Goal: Task Accomplishment & Management: Complete application form

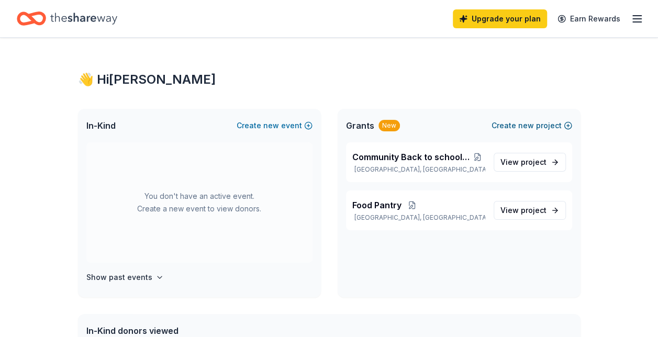
click at [508, 122] on button "Create new project" at bounding box center [531, 125] width 81 height 13
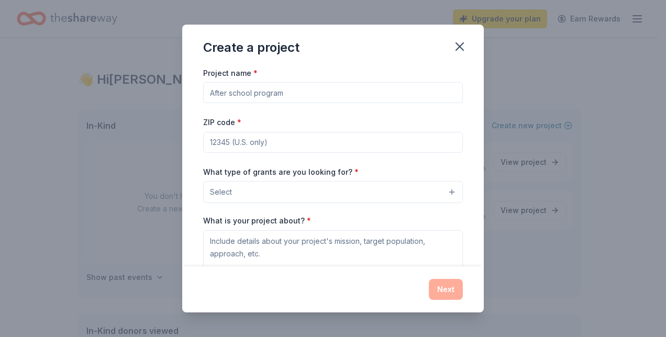
click at [391, 88] on input "Project name *" at bounding box center [333, 92] width 260 height 21
type input "[DATE]"
type input "23320"
click at [444, 189] on button "Select" at bounding box center [333, 192] width 260 height 22
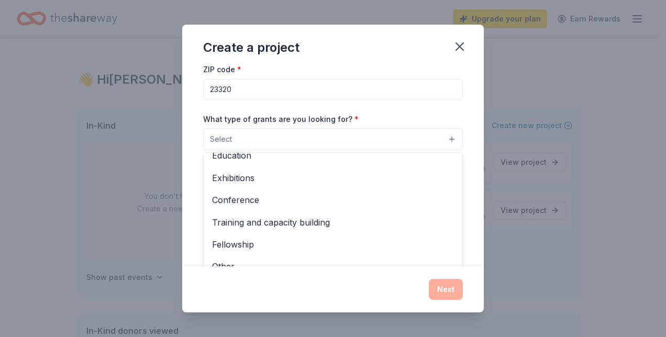
scroll to position [123, 0]
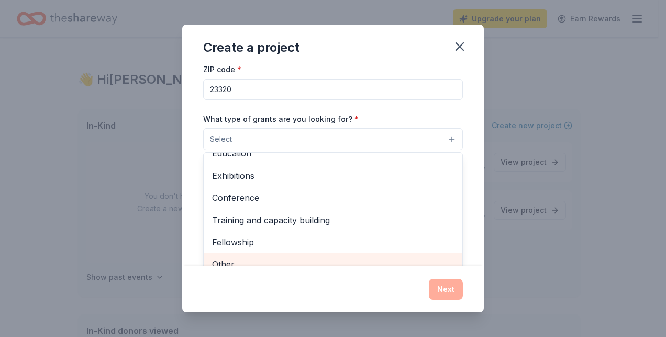
click at [402, 260] on span "Other" at bounding box center [333, 264] width 242 height 14
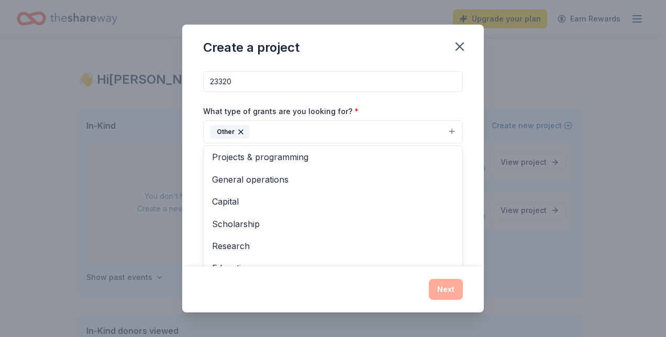
scroll to position [0, 0]
click at [240, 130] on icon "button" at bounding box center [241, 132] width 4 height 4
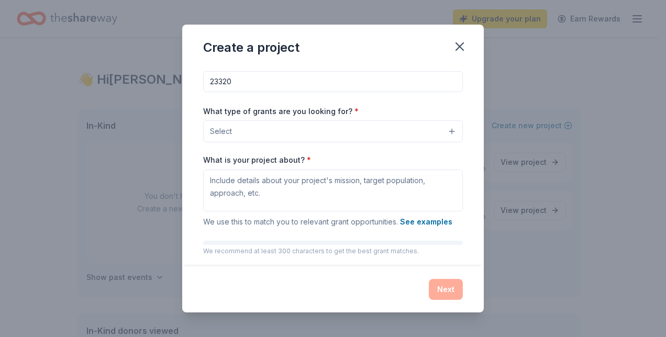
click at [365, 123] on button "Select" at bounding box center [333, 131] width 260 height 22
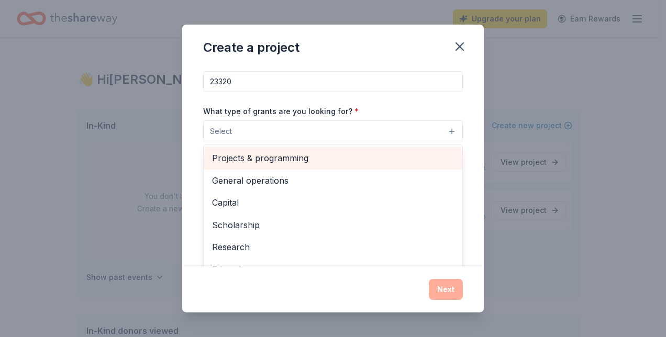
click at [309, 164] on div "Projects & programming" at bounding box center [333, 158] width 259 height 22
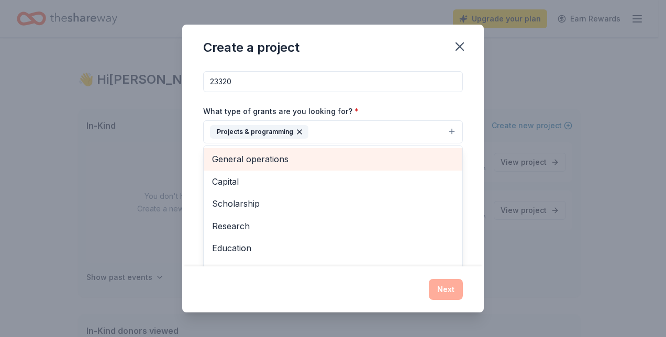
click at [309, 164] on span "General operations" at bounding box center [333, 159] width 242 height 14
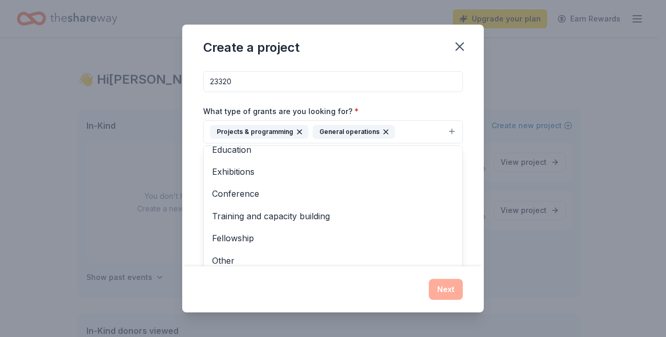
scroll to position [78, 0]
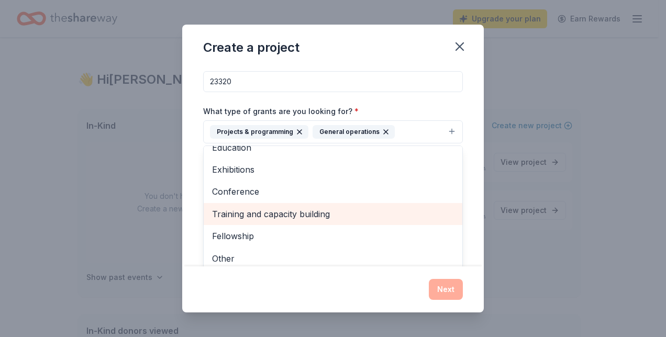
click at [362, 210] on span "Training and capacity building" at bounding box center [333, 214] width 242 height 14
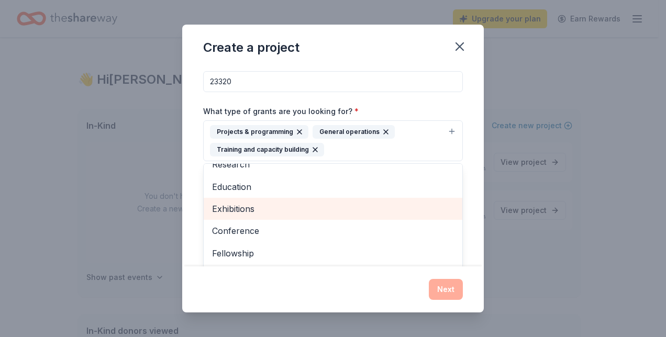
scroll to position [57, 0]
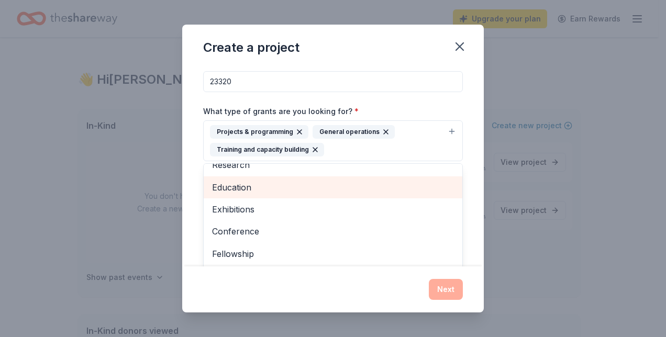
click at [363, 191] on span "Education" at bounding box center [333, 188] width 242 height 14
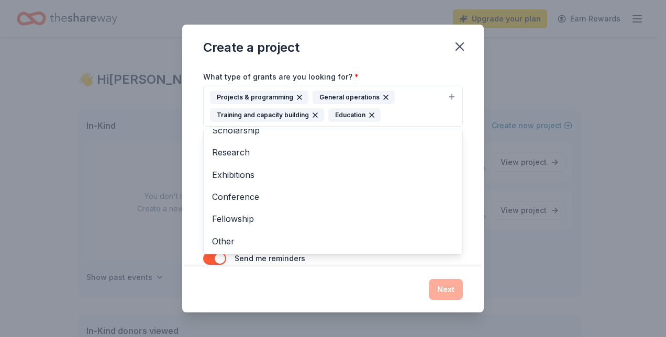
scroll to position [121, 0]
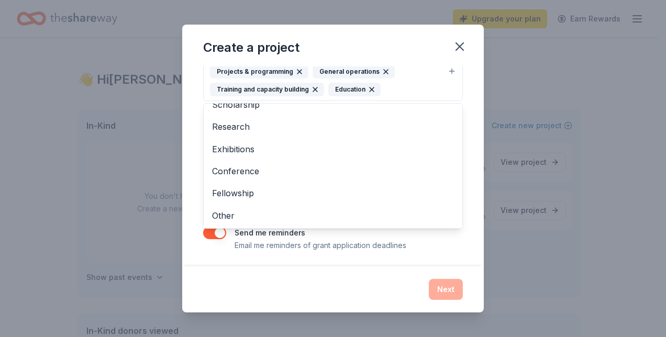
click at [464, 119] on div "Project name * Thanksgiving ZIP code * 23320 What type of grants are you lookin…" at bounding box center [332, 166] width 301 height 200
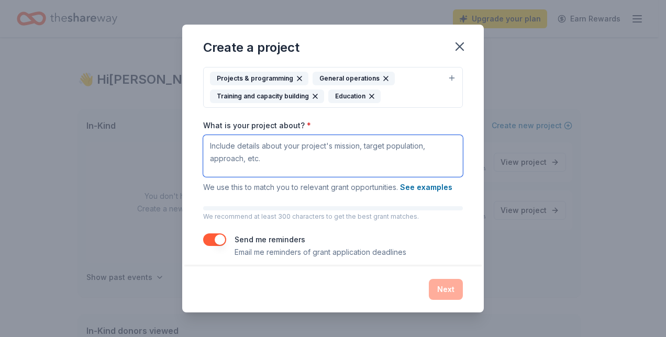
click at [384, 156] on textarea "What is your project about? *" at bounding box center [333, 156] width 260 height 42
paste textarea "As the season of gratitude approaches, we are reminded of the power of communit…"
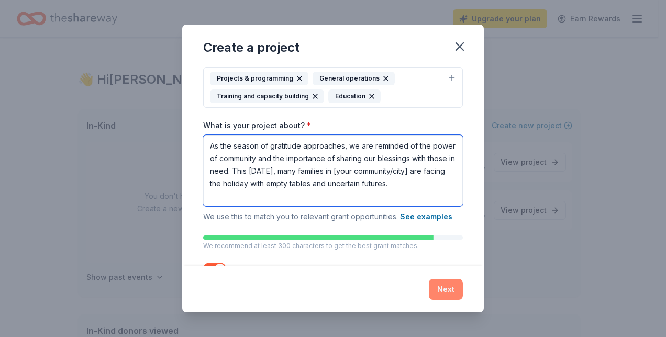
type textarea "As the season of gratitude approaches, we are reminded of the power of communit…"
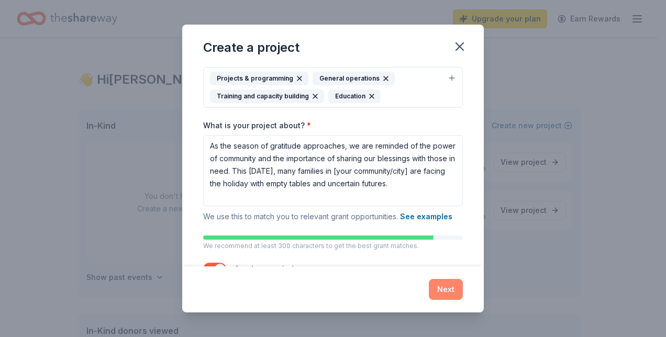
click at [450, 287] on button "Next" at bounding box center [446, 289] width 34 height 21
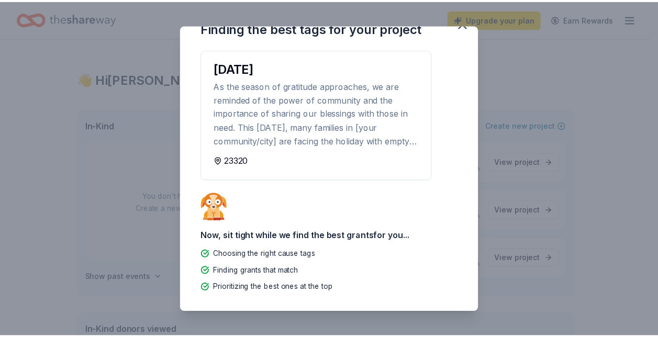
scroll to position [0, 0]
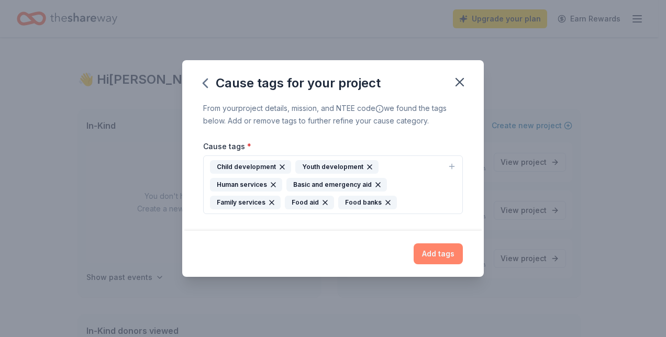
click at [442, 249] on button "Add tags" at bounding box center [437, 253] width 49 height 21
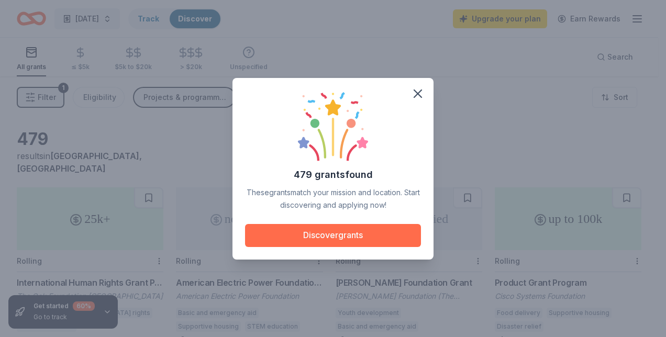
click at [328, 230] on button "Discover grants" at bounding box center [333, 235] width 176 height 23
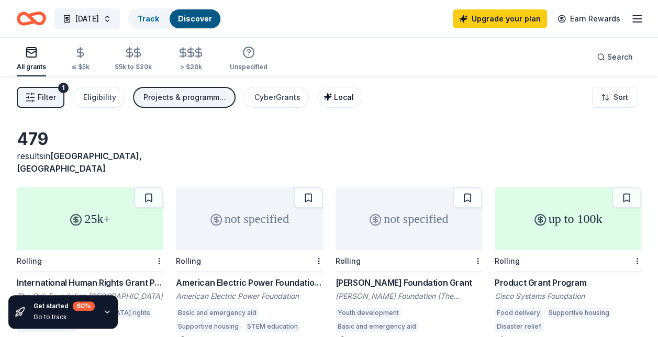
click at [334, 100] on span "Local" at bounding box center [344, 97] width 20 height 9
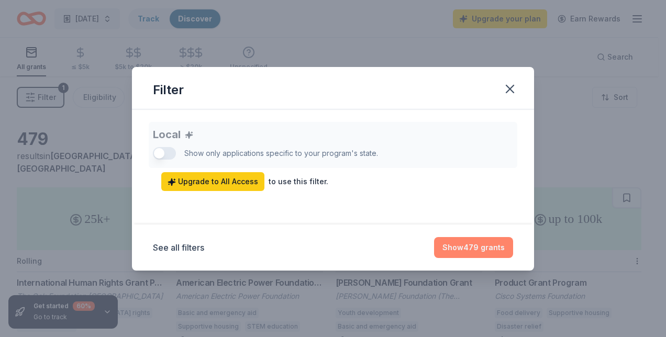
click at [450, 250] on button "Show 479 grants" at bounding box center [473, 247] width 79 height 21
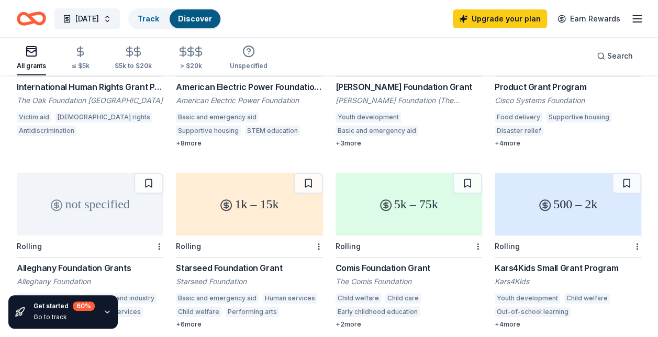
scroll to position [198, 0]
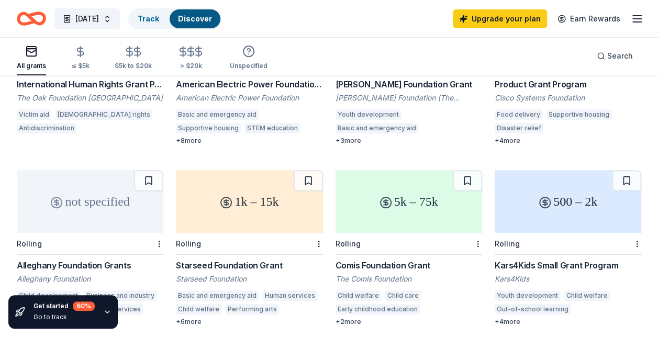
click at [561, 203] on div "500 – 2k" at bounding box center [568, 201] width 147 height 63
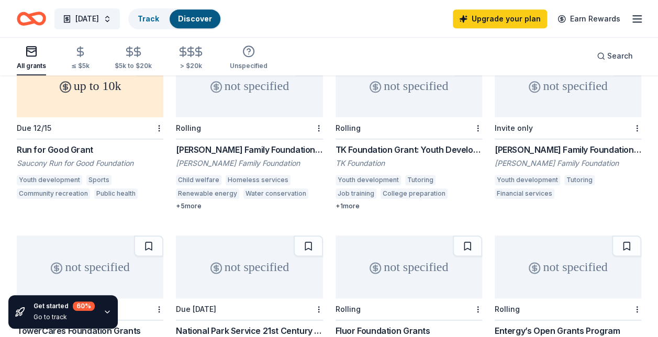
scroll to position [509, 0]
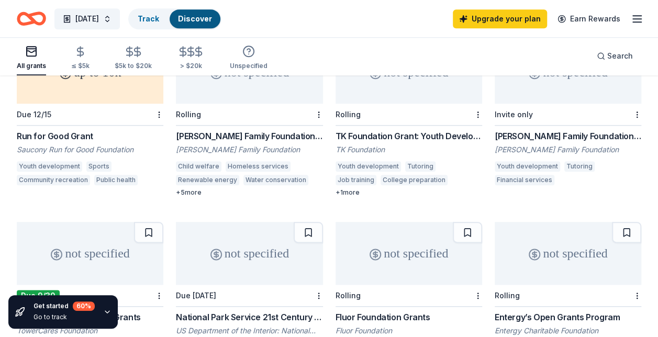
click at [77, 144] on div "Saucony Run for Good Foundation" at bounding box center [90, 149] width 147 height 10
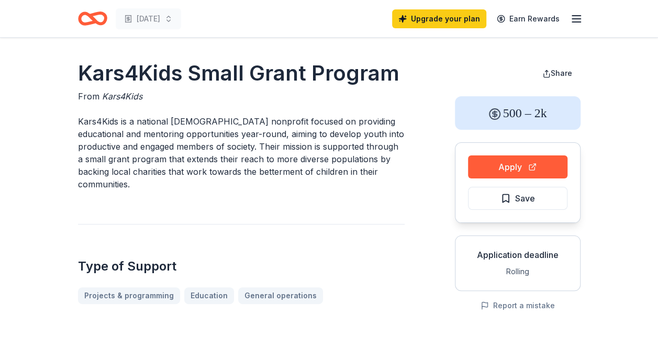
click at [89, 22] on icon "Home" at bounding box center [88, 18] width 16 height 10
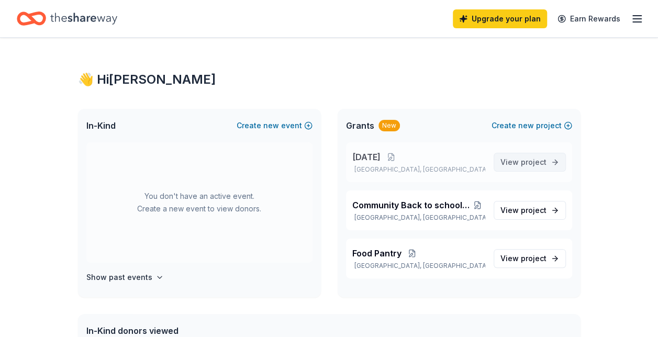
click at [511, 158] on span "View project" at bounding box center [523, 162] width 46 height 13
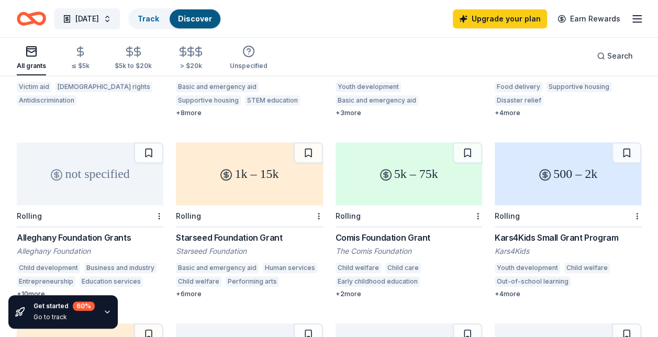
scroll to position [223, 0]
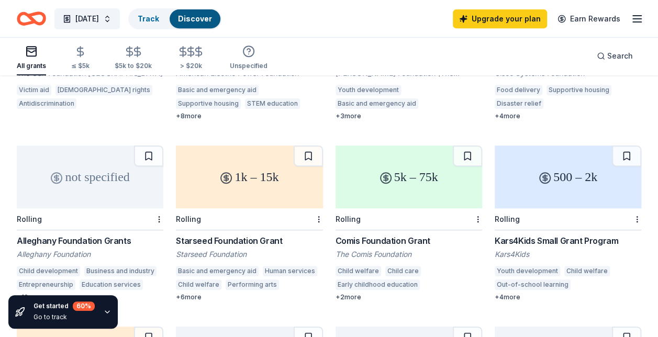
click at [287, 184] on div "1k – 15k" at bounding box center [249, 176] width 147 height 63
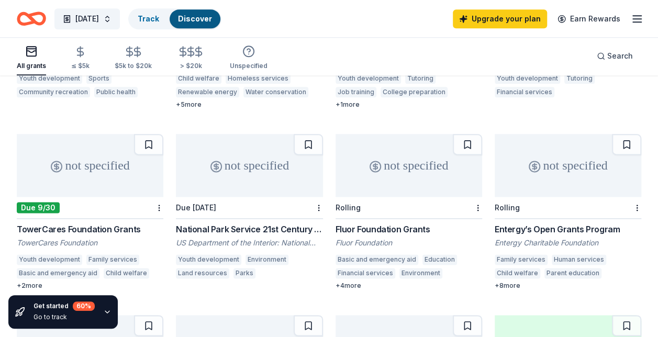
scroll to position [593, 0]
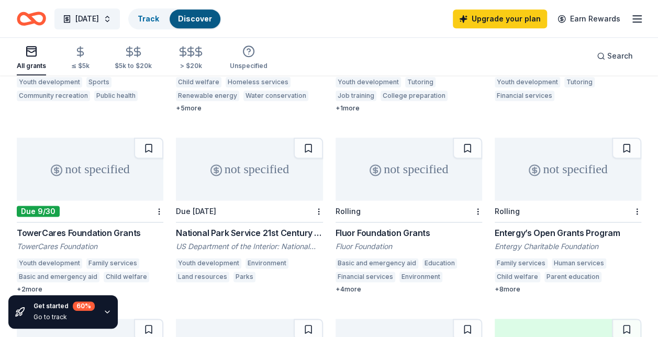
click at [60, 227] on div "TowerCares Foundation Grants" at bounding box center [90, 233] width 147 height 13
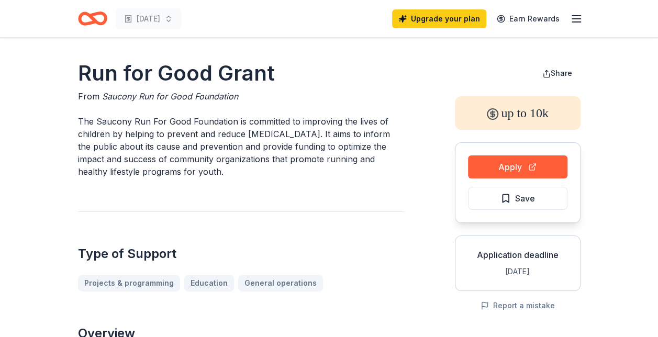
click at [507, 163] on button "Apply" at bounding box center [517, 166] width 99 height 23
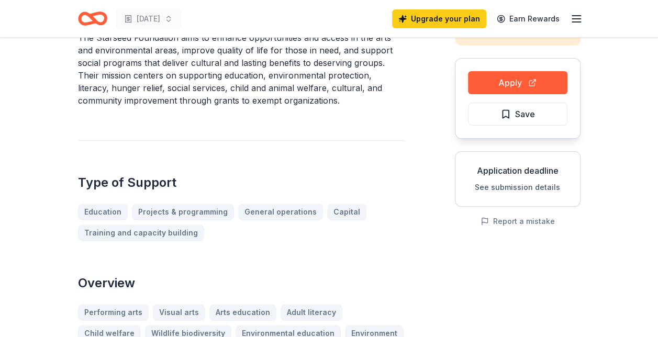
scroll to position [79, 0]
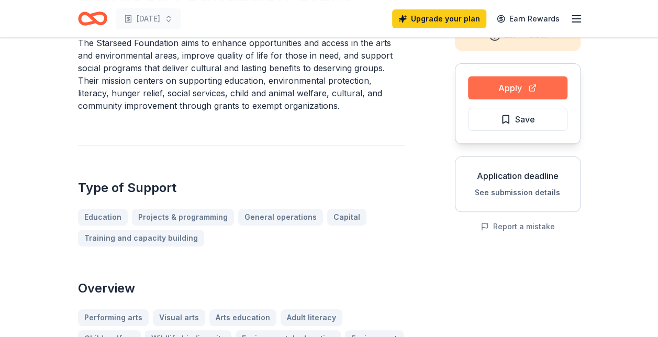
click at [537, 85] on button "Apply" at bounding box center [517, 87] width 99 height 23
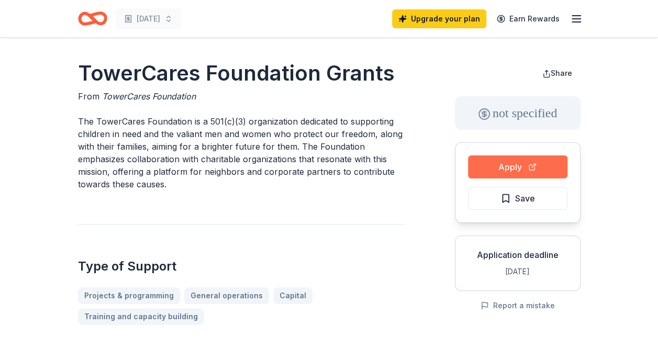
click at [534, 162] on button "Apply" at bounding box center [517, 166] width 99 height 23
